Goal: Task Accomplishment & Management: Manage account settings

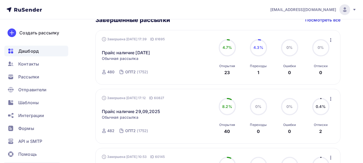
scroll to position [323, 0]
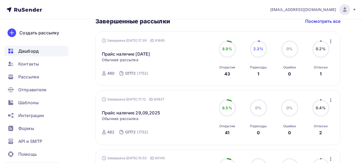
scroll to position [323, 0]
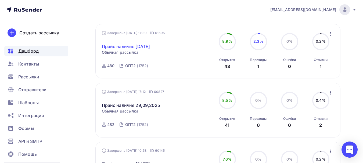
click at [132, 45] on link "Прайс наличие [DATE]" at bounding box center [126, 46] width 48 height 6
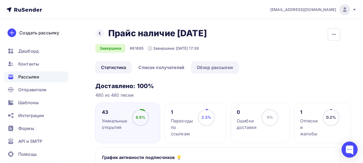
click at [216, 66] on link "Обзор рассылки" at bounding box center [215, 67] width 48 height 12
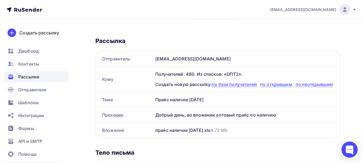
scroll to position [27, 0]
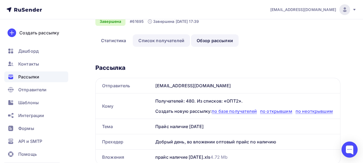
click at [164, 39] on link "Список получателей" at bounding box center [161, 40] width 57 height 12
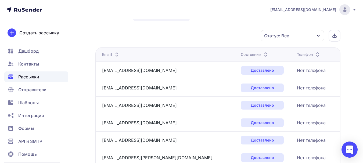
scroll to position [54, 0]
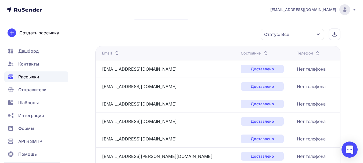
click at [278, 33] on div "Статус: Все" at bounding box center [276, 34] width 25 height 6
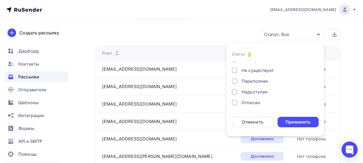
scroll to position [50, 0]
click at [234, 78] on div at bounding box center [234, 79] width 5 height 5
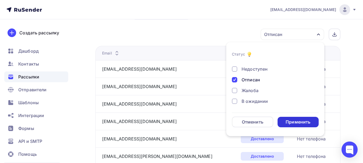
click at [294, 121] on div "Применить" at bounding box center [298, 122] width 25 height 6
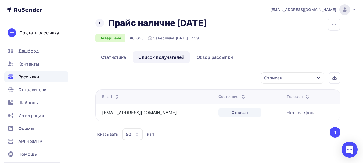
scroll to position [10, 0]
click at [131, 112] on link "[EMAIL_ADDRESS][DOMAIN_NAME]" at bounding box center [139, 112] width 75 height 5
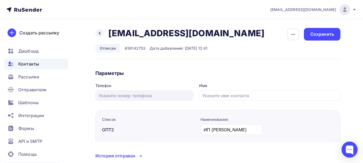
drag, startPoint x: 185, startPoint y: 36, endPoint x: 108, endPoint y: 34, distance: 77.0
click at [108, 34] on div "Назад [EMAIL_ADDRESS][DOMAIN_NAME] [EMAIL_ADDRESS][DOMAIN_NAME] Удалить" at bounding box center [182, 33] width 173 height 11
copy h2 "[EMAIL_ADDRESS][DOMAIN_NAME]"
click at [27, 65] on span "Контакты" at bounding box center [28, 64] width 21 height 6
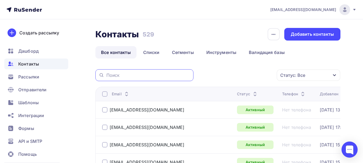
click at [111, 75] on input "text" at bounding box center [149, 75] width 84 height 6
paste input "[EMAIL_ADDRESS][DOMAIN_NAME]"
type input "[EMAIL_ADDRESS][DOMAIN_NAME]"
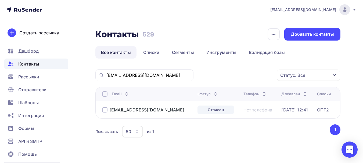
click at [104, 109] on div at bounding box center [104, 109] width 5 height 5
click at [239, 76] on div "Действие" at bounding box center [236, 75] width 71 height 10
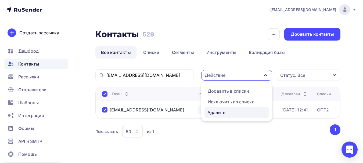
click at [228, 114] on div "Удалить" at bounding box center [237, 112] width 58 height 6
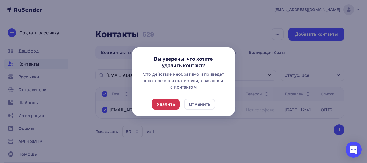
click at [166, 106] on div "Удалить" at bounding box center [166, 104] width 18 height 6
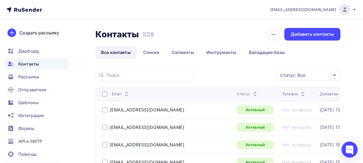
click at [292, 80] on div "Статус: Все" at bounding box center [308, 75] width 63 height 11
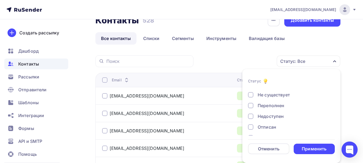
scroll to position [27, 0]
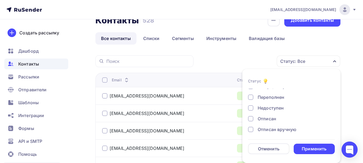
click at [253, 117] on div at bounding box center [250, 118] width 5 height 5
click at [315, 146] on div "Применить" at bounding box center [314, 149] width 41 height 10
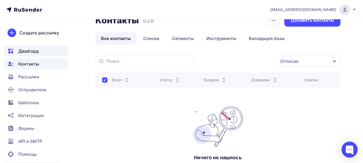
click at [27, 50] on span "Дашборд" at bounding box center [28, 51] width 20 height 6
